Goal: Task Accomplishment & Management: Complete application form

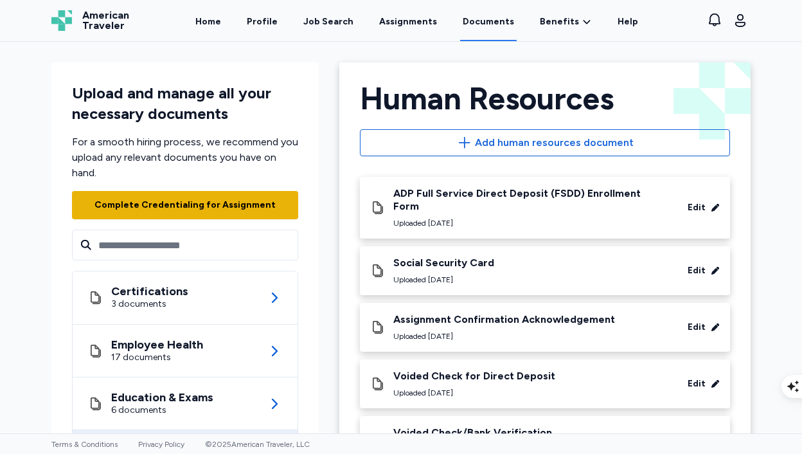
click at [169, 209] on div "Complete Credentialing for Assignment" at bounding box center [184, 205] width 181 height 13
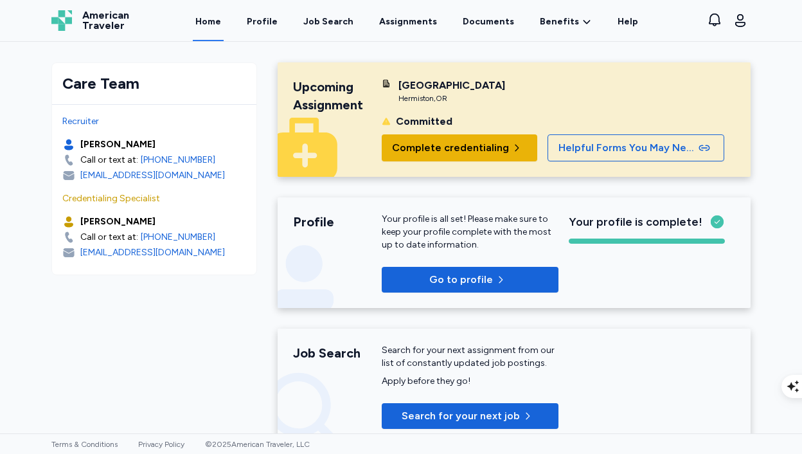
click at [441, 148] on span "Complete credentialing" at bounding box center [450, 147] width 117 height 15
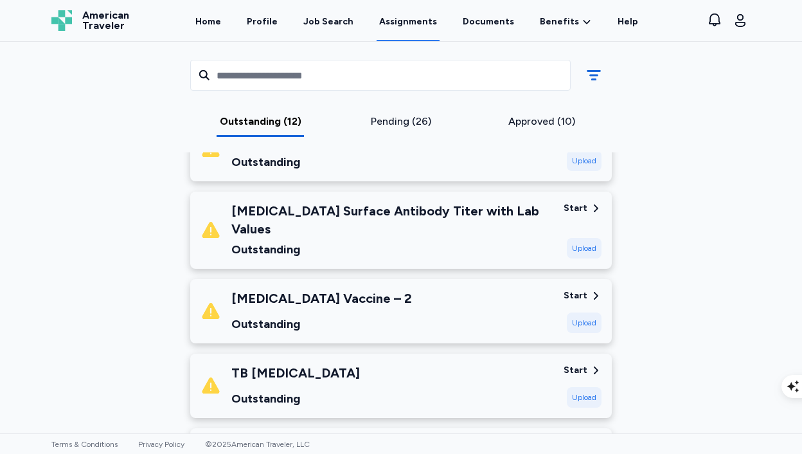
scroll to position [382, 0]
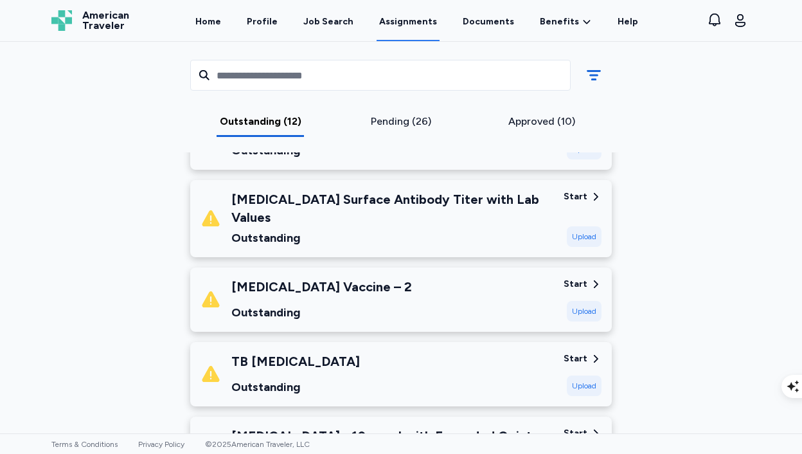
click at [590, 301] on div "Upload" at bounding box center [584, 311] width 35 height 21
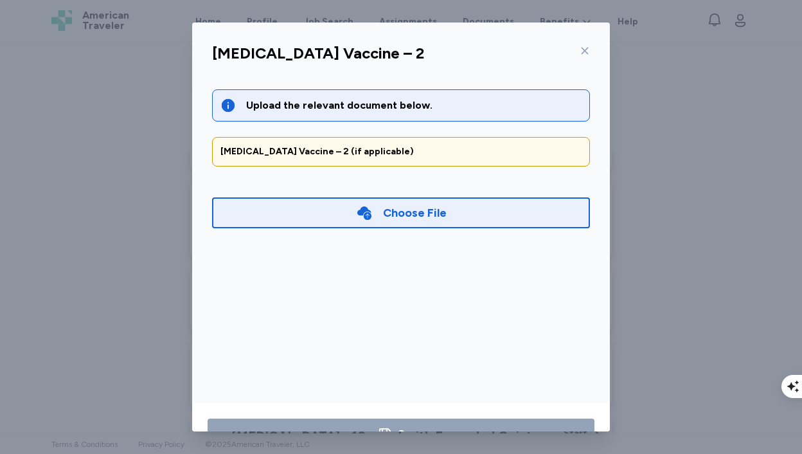
click at [425, 216] on div "Choose File" at bounding box center [415, 213] width 64 height 18
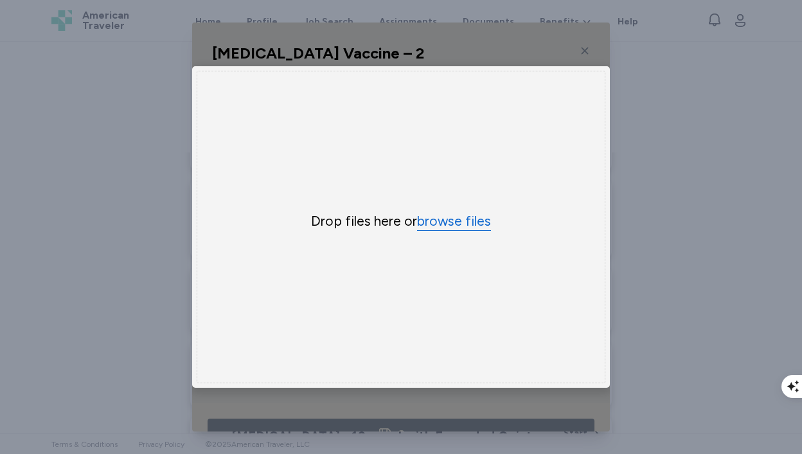
click at [445, 223] on button "browse files" at bounding box center [454, 221] width 74 height 19
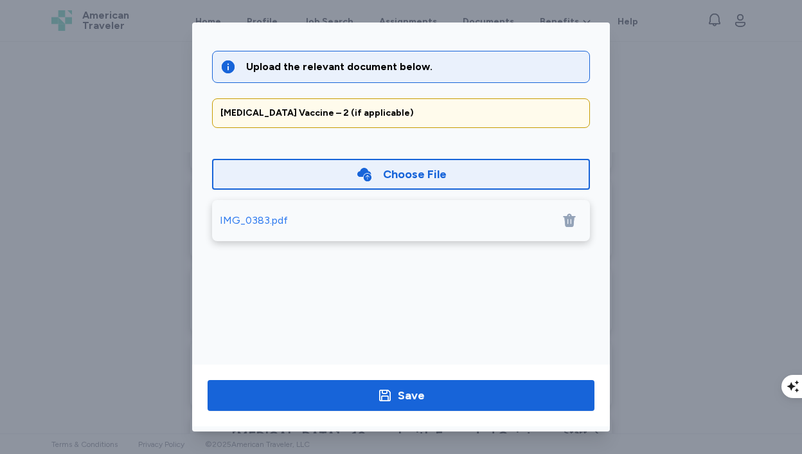
scroll to position [41, 0]
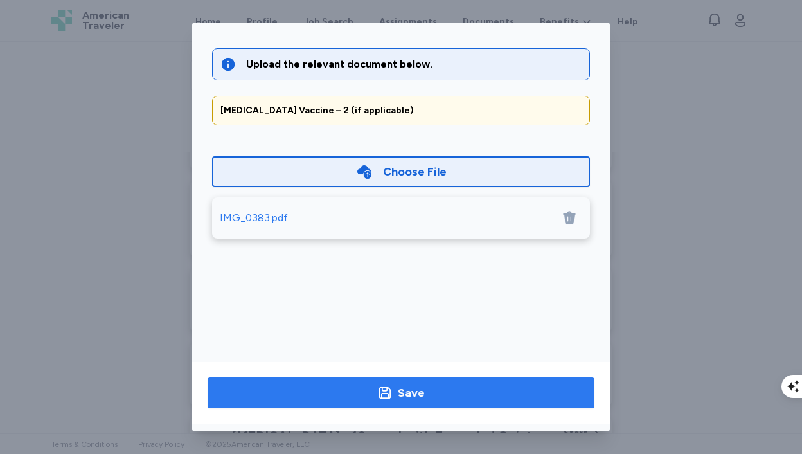
click at [521, 391] on span "Save" at bounding box center [401, 393] width 366 height 18
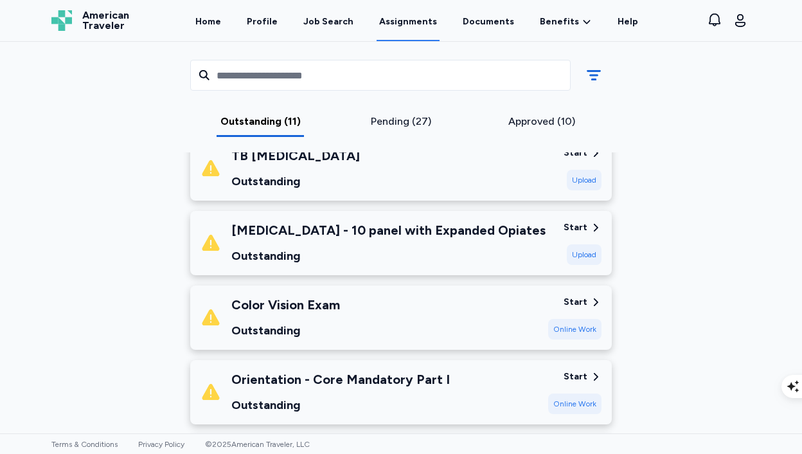
scroll to position [522, 0]
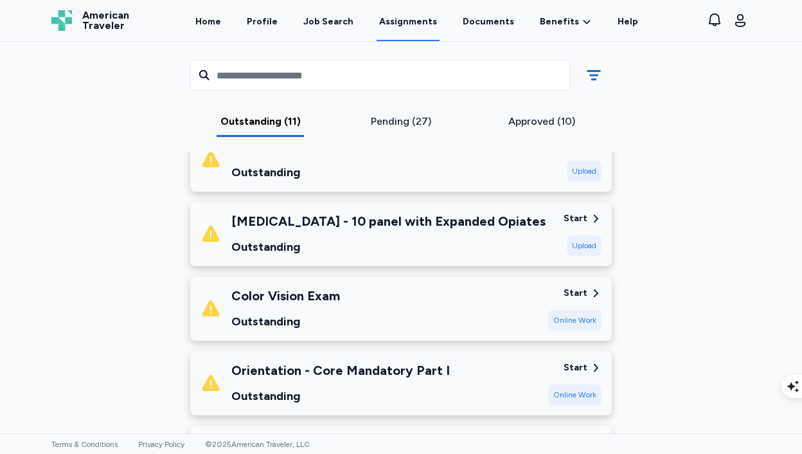
click at [547, 301] on div "Color Vision Exam Outstanding Start Online Work" at bounding box center [400, 308] width 421 height 64
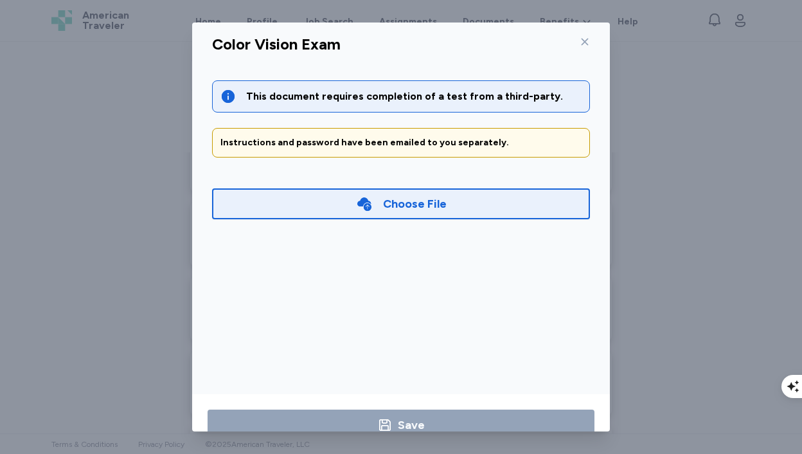
scroll to position [23, 0]
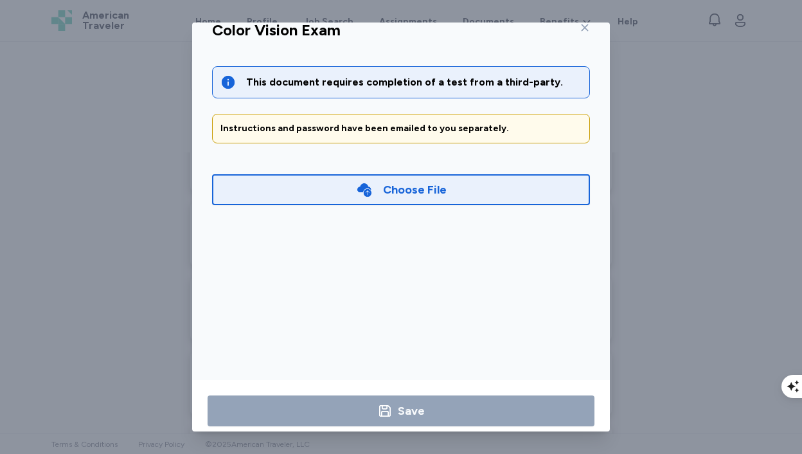
click at [587, 31] on icon at bounding box center [584, 27] width 10 height 10
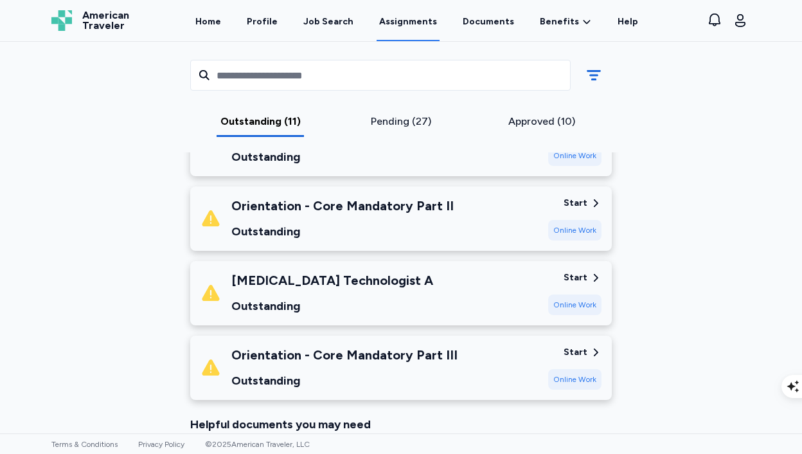
scroll to position [763, 0]
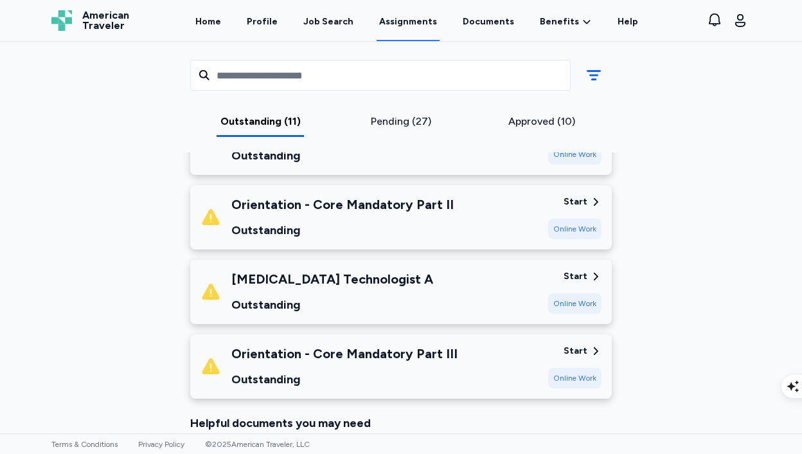
click at [499, 288] on div "Radiology Technologist A Outstanding" at bounding box center [368, 292] width 337 height 44
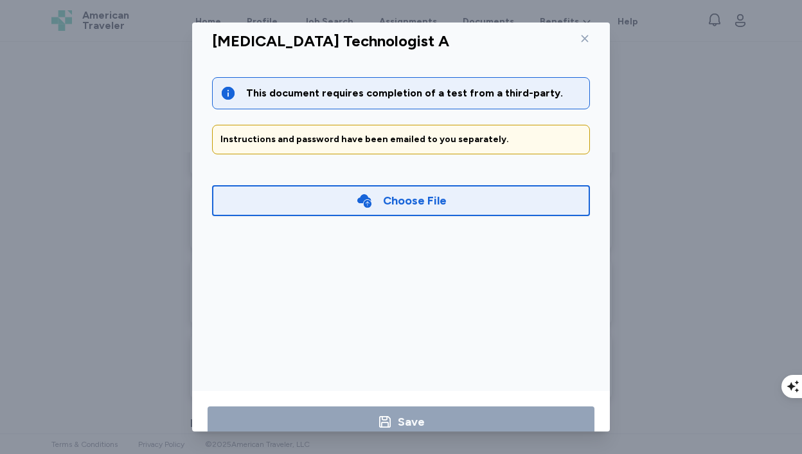
scroll to position [0, 0]
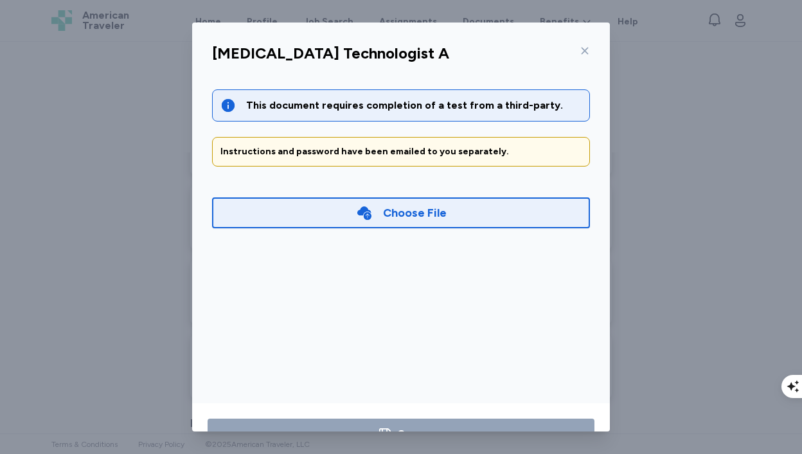
click at [579, 46] on icon at bounding box center [584, 51] width 10 height 10
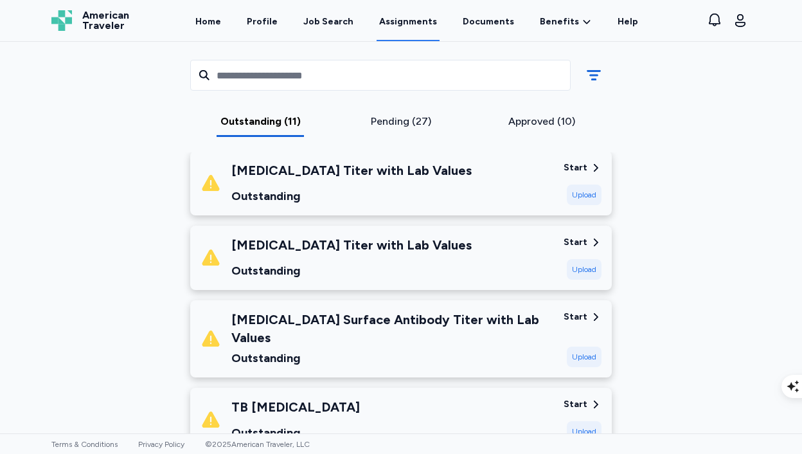
scroll to position [266, 0]
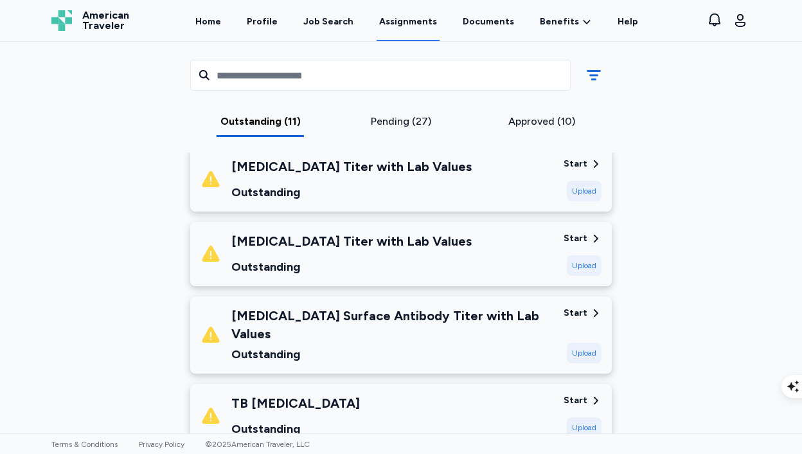
click at [502, 331] on div "Hepatitis B Surface Antibody Titer with Lab Values Outstanding" at bounding box center [392, 334] width 322 height 57
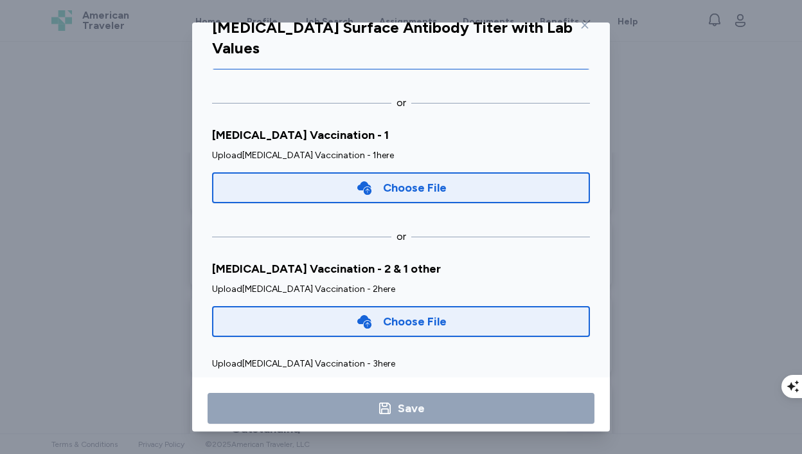
scroll to position [439, 0]
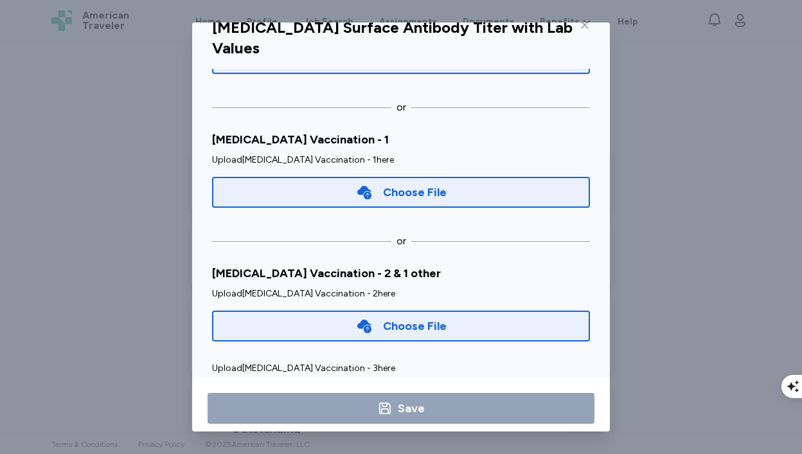
click at [500, 177] on div "Choose File" at bounding box center [401, 192] width 378 height 31
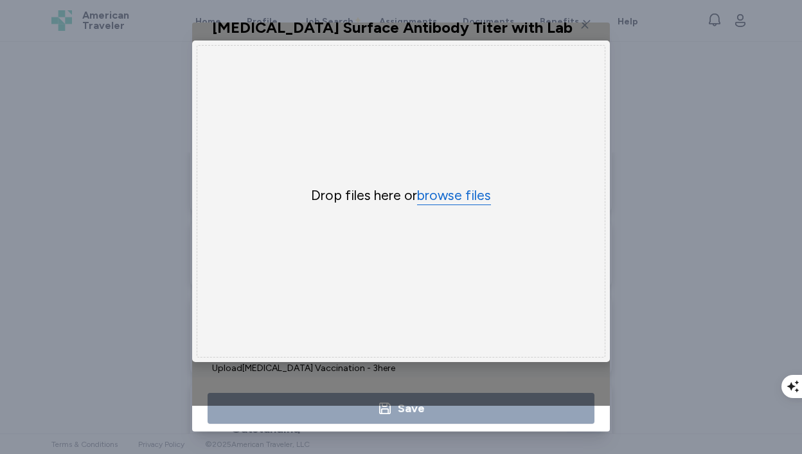
click at [448, 197] on button "browse files" at bounding box center [454, 195] width 74 height 19
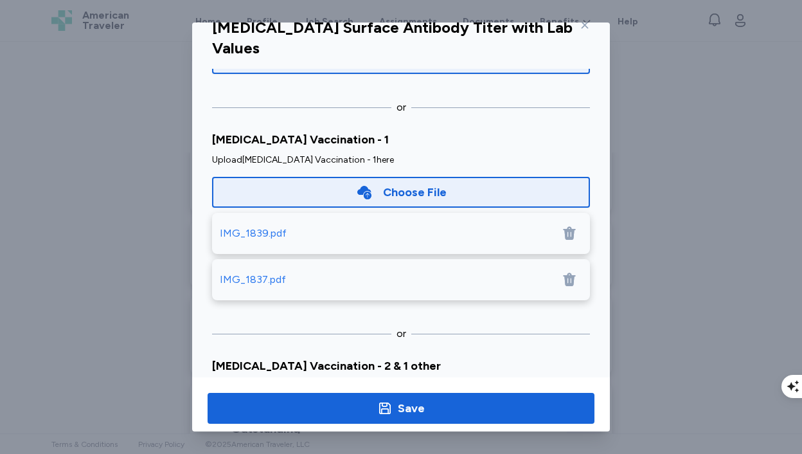
click at [265, 219] on div "IMG_1839.pdf" at bounding box center [401, 233] width 378 height 41
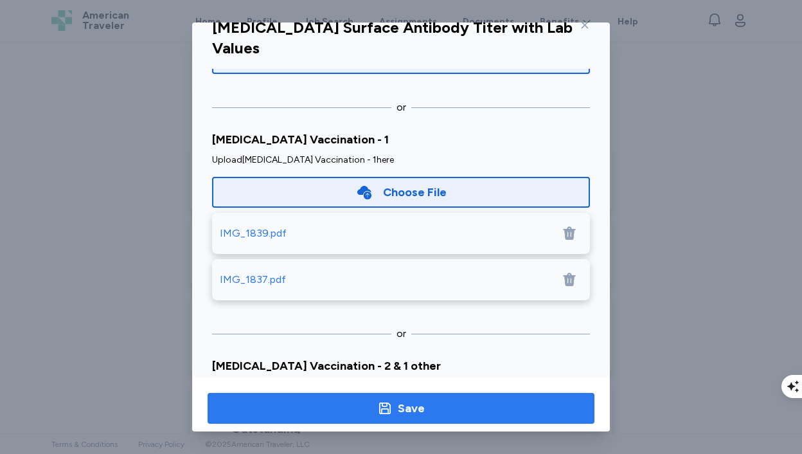
click at [428, 407] on span "Save" at bounding box center [401, 408] width 366 height 18
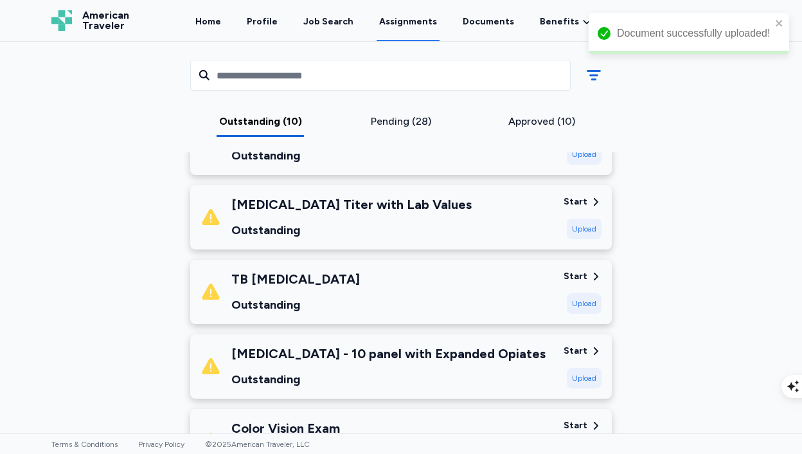
scroll to position [249, 0]
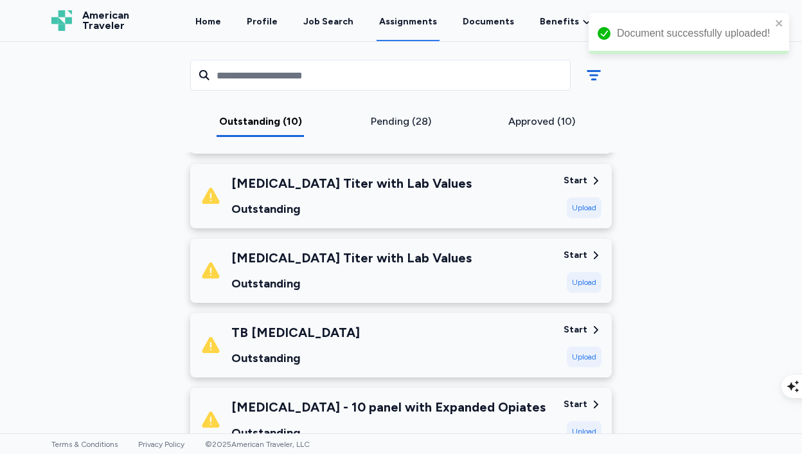
click at [381, 204] on div "Outstanding" at bounding box center [351, 209] width 240 height 18
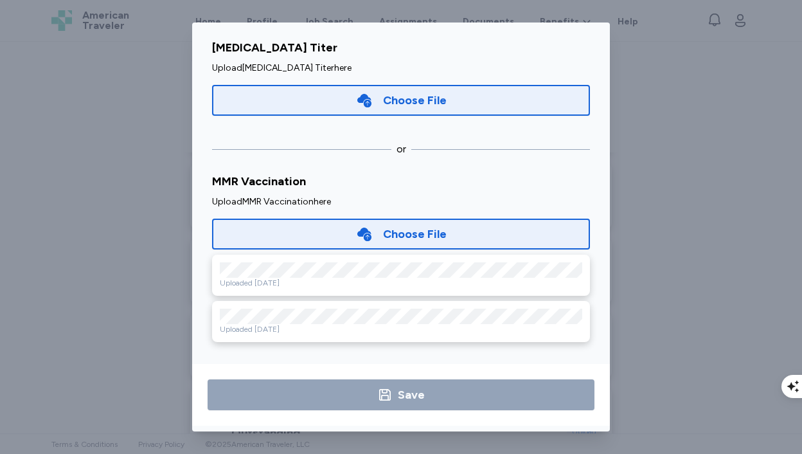
scroll to position [0, 0]
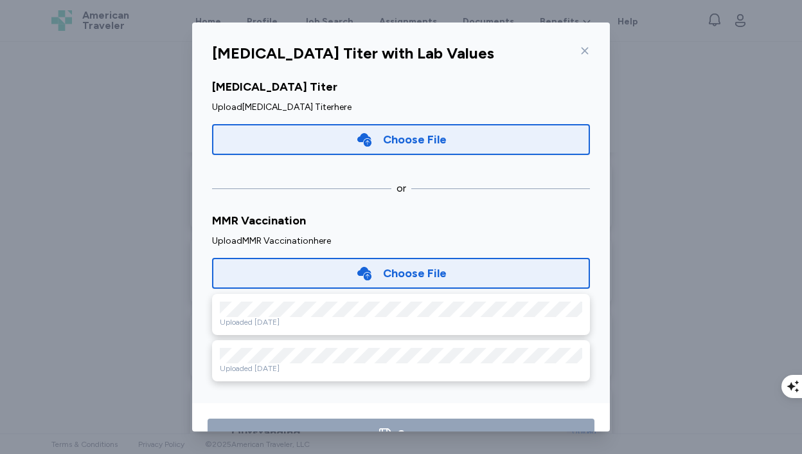
click at [579, 51] on icon at bounding box center [584, 51] width 10 height 10
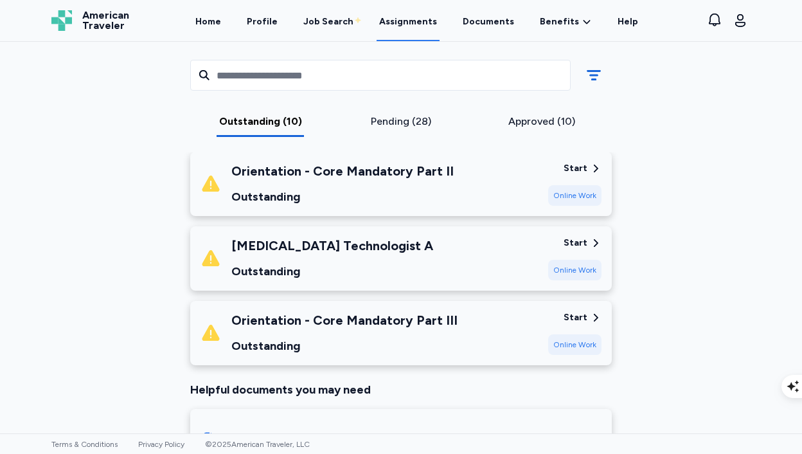
scroll to position [741, 0]
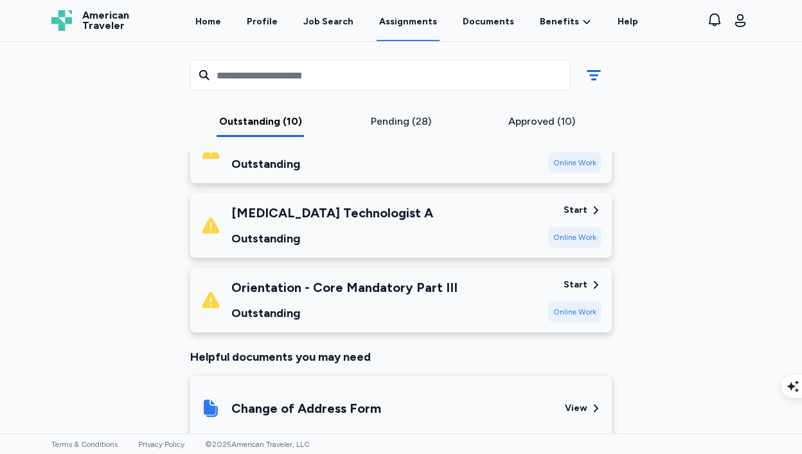
click at [437, 242] on div "Radiology Technologist A Outstanding" at bounding box center [368, 226] width 337 height 44
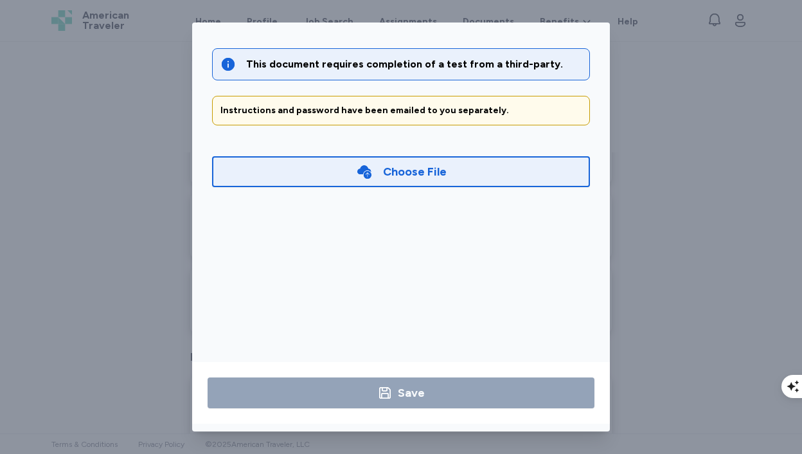
scroll to position [36, 0]
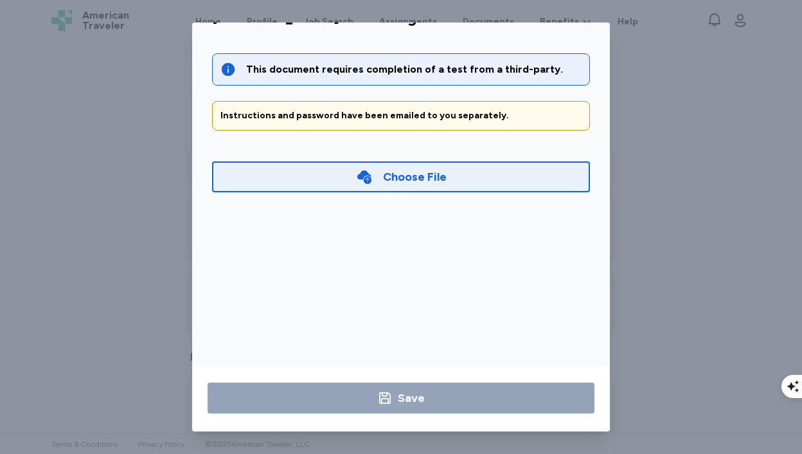
click at [642, 185] on div "Radiology Technologist A This document requires completion of a test from a thi…" at bounding box center [401, 227] width 802 height 454
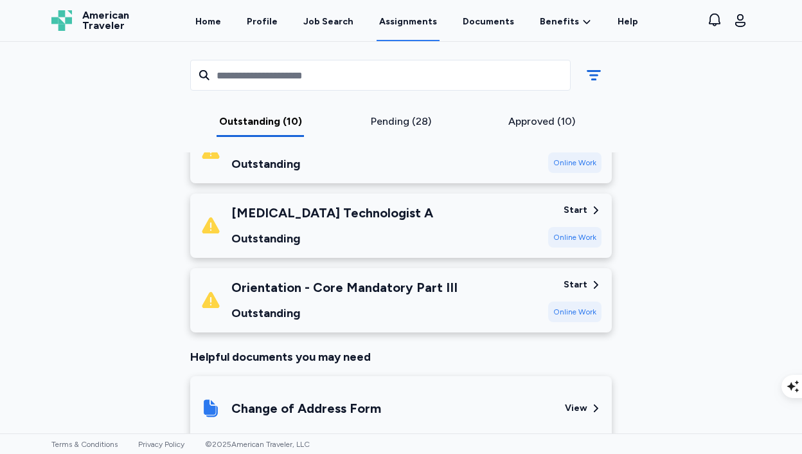
click at [460, 314] on div "Orientation - Core Mandatory Part III Outstanding" at bounding box center [368, 300] width 337 height 44
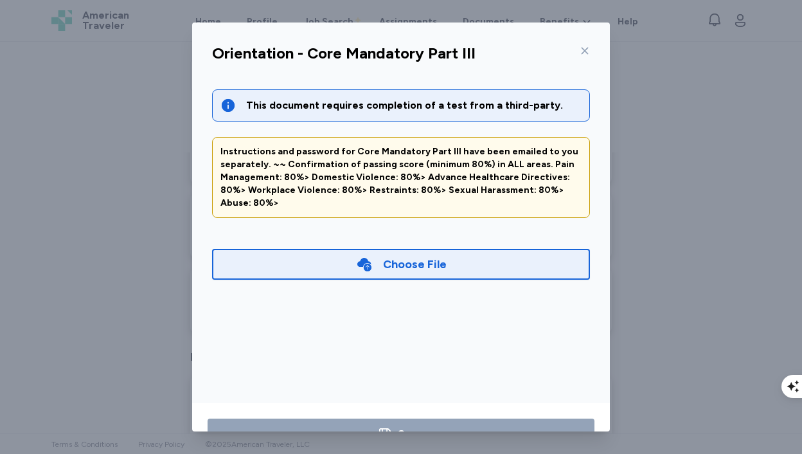
click at [682, 252] on div "Orientation - Core Mandatory Part III This document requires completion of a te…" at bounding box center [401, 227] width 802 height 454
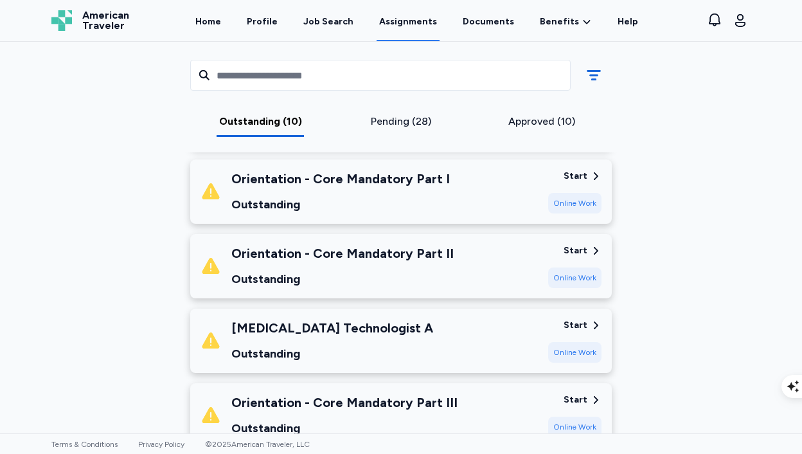
scroll to position [636, 0]
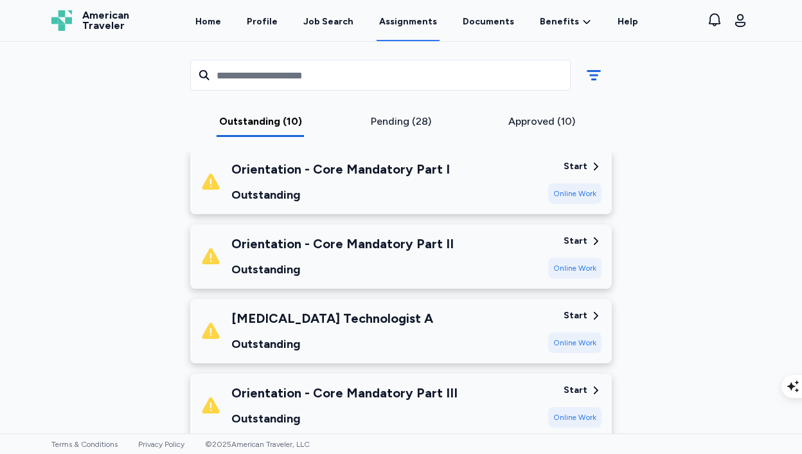
click at [589, 340] on div "Online Work" at bounding box center [574, 342] width 53 height 21
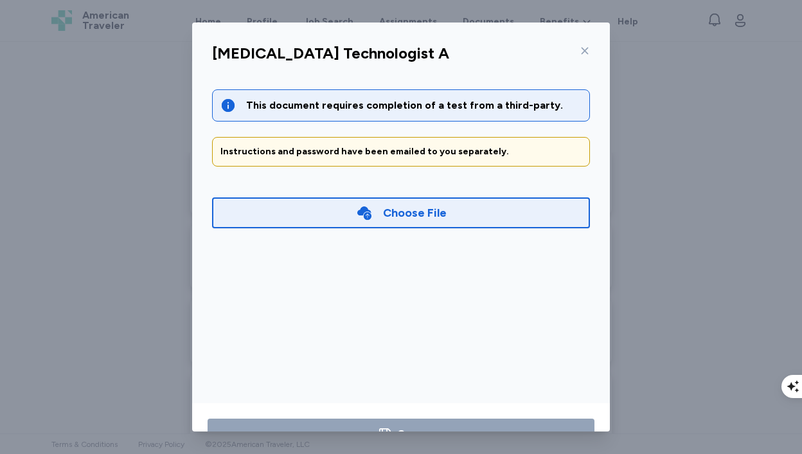
click at [689, 328] on div "Radiology Technologist A This document requires completion of a test from a thi…" at bounding box center [401, 227] width 802 height 454
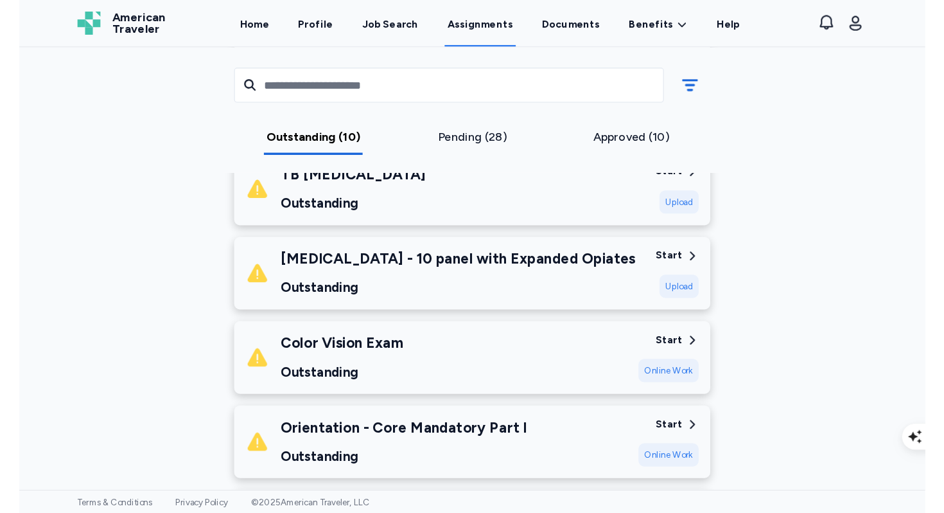
scroll to position [417, 0]
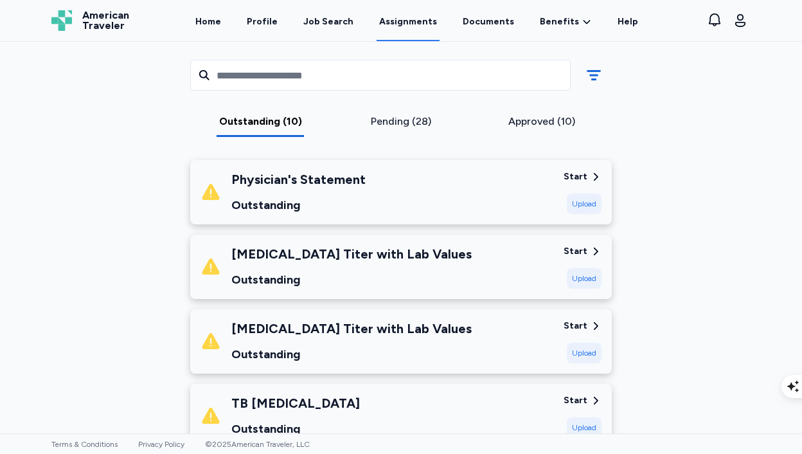
scroll to position [175, 0]
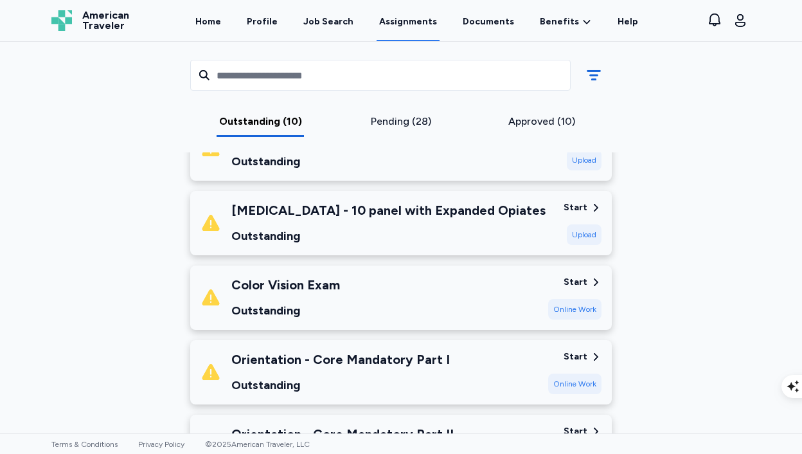
scroll to position [446, 0]
click at [304, 358] on div "Orientation - Core Mandatory Part I" at bounding box center [340, 358] width 218 height 18
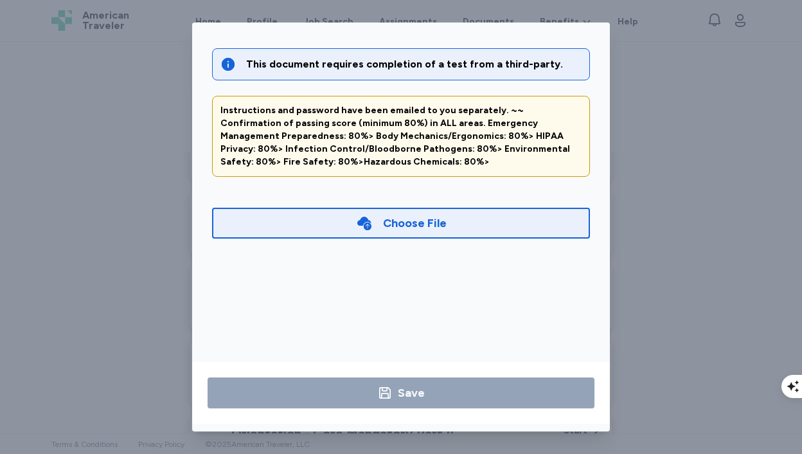
scroll to position [0, 0]
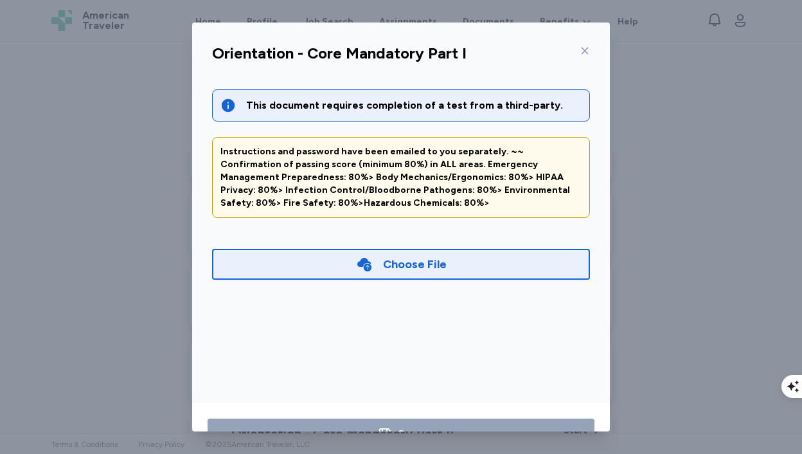
click at [582, 47] on icon at bounding box center [584, 51] width 10 height 10
